Goal: Navigation & Orientation: Understand site structure

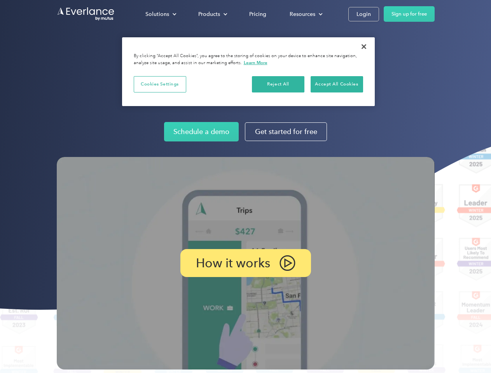
click at [245, 187] on img at bounding box center [246, 263] width 378 height 213
click at [161, 14] on div "Solutions" at bounding box center [157, 14] width 24 height 10
click at [212, 14] on div "Products" at bounding box center [209, 14] width 22 height 10
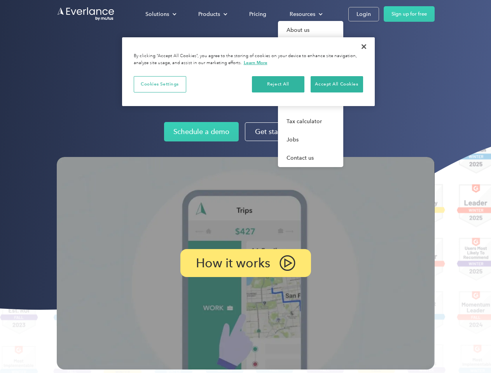
click at [305, 14] on div "Resources" at bounding box center [303, 14] width 26 height 10
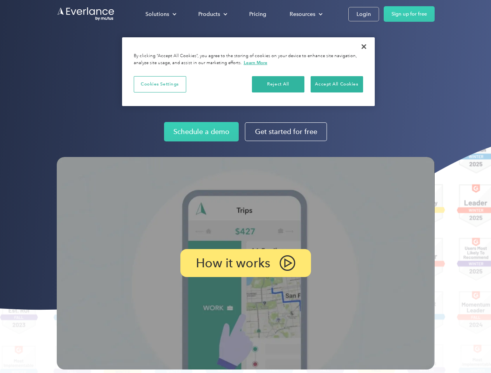
click at [245, 263] on p "How it works" at bounding box center [233, 263] width 74 height 9
click at [160, 84] on button "Cookies Settings" at bounding box center [160, 84] width 53 height 16
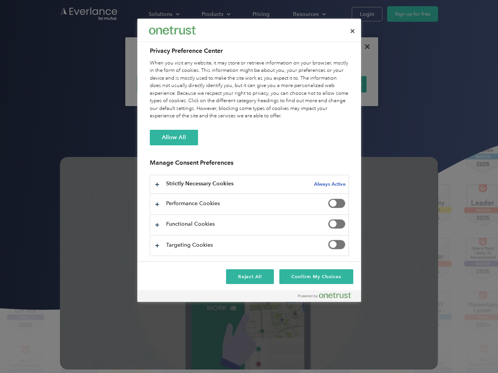
click at [279, 84] on div "When you visit any website, it may store or retrieve information on your browse…" at bounding box center [249, 90] width 199 height 61
click at [337, 84] on div "When you visit any website, it may store or retrieve information on your browse…" at bounding box center [249, 90] width 199 height 61
click at [364, 47] on div at bounding box center [249, 186] width 498 height 373
